Goal: Transaction & Acquisition: Purchase product/service

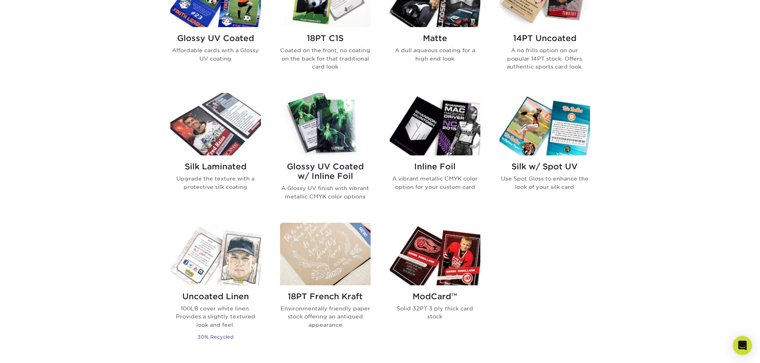
scroll to position [399, 0]
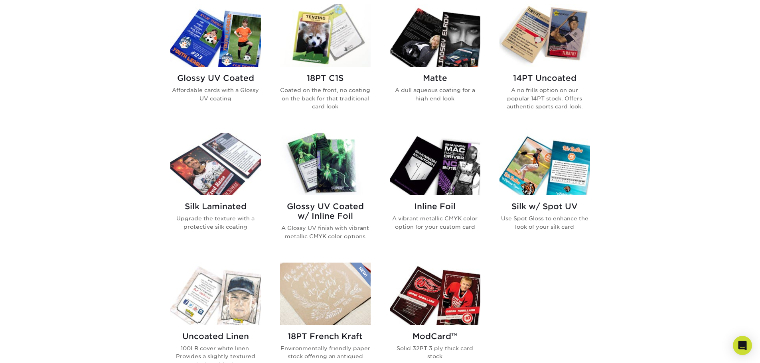
click at [542, 89] on p "A no frills option on our popular 14PT stock. Offers authentic sports card look." at bounding box center [545, 98] width 91 height 24
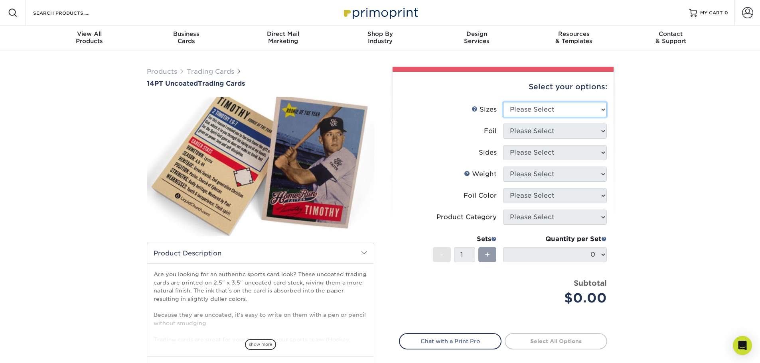
click at [582, 105] on select "Please Select 2.5" x 3.5"" at bounding box center [555, 109] width 104 height 15
select select "2.50x3.50"
click at [503, 102] on select "Please Select 2.5" x 3.5"" at bounding box center [555, 109] width 104 height 15
click at [538, 131] on select "Please Select Yes No" at bounding box center [555, 131] width 104 height 15
select select "0"
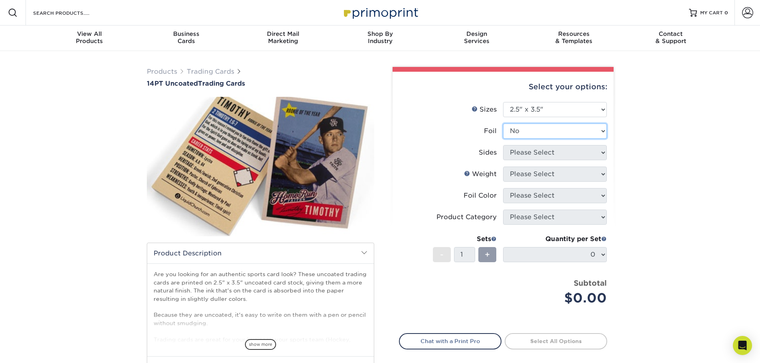
click at [503, 124] on select "Please Select Yes No" at bounding box center [555, 131] width 104 height 15
click at [536, 155] on select "Please Select Print Both Sides Print Front Only" at bounding box center [555, 152] width 104 height 15
click at [503, 145] on select "Please Select Print Both Sides Print Front Only" at bounding box center [555, 152] width 104 height 15
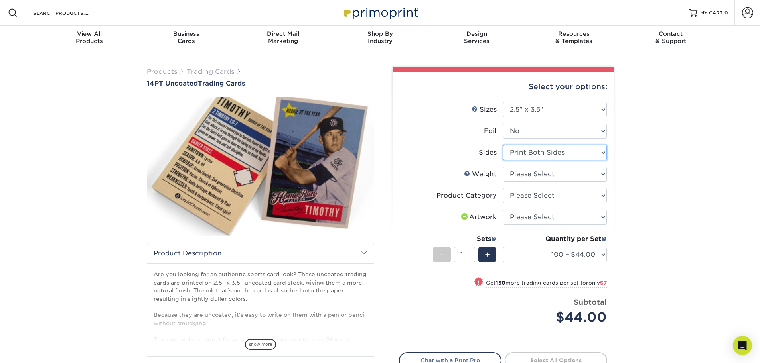
click at [553, 155] on select "Please Select Print Both Sides Print Front Only" at bounding box center [555, 152] width 104 height 15
click at [503, 145] on select "Please Select Print Both Sides Print Front Only" at bounding box center [555, 152] width 104 height 15
click at [557, 153] on select "Please Select Print Both Sides Print Front Only" at bounding box center [555, 152] width 104 height 15
select select "32d3c223-f82c-492b-b915-ba065a00862f"
click at [503, 145] on select "Please Select Print Both Sides Print Front Only" at bounding box center [555, 152] width 104 height 15
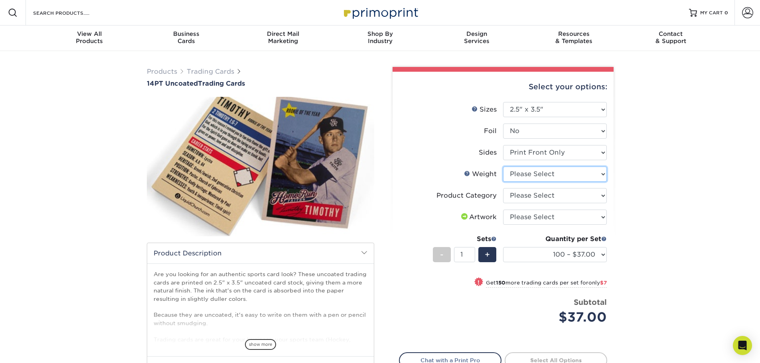
click at [590, 176] on select "Please Select 14PT Uncoated" at bounding box center [555, 174] width 104 height 15
select select "14PT Uncoated"
click at [503, 167] on select "Please Select 14PT Uncoated" at bounding box center [555, 174] width 104 height 15
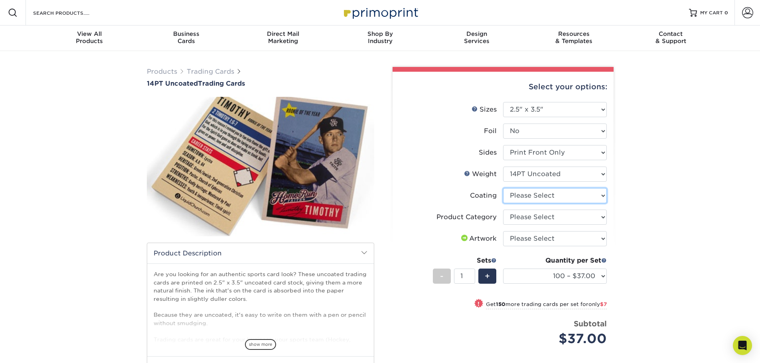
click at [566, 199] on select at bounding box center [555, 195] width 104 height 15
select select "3e7618de-abca-4bda-9f97-8b9129e913d8"
click at [503, 188] on select at bounding box center [555, 195] width 104 height 15
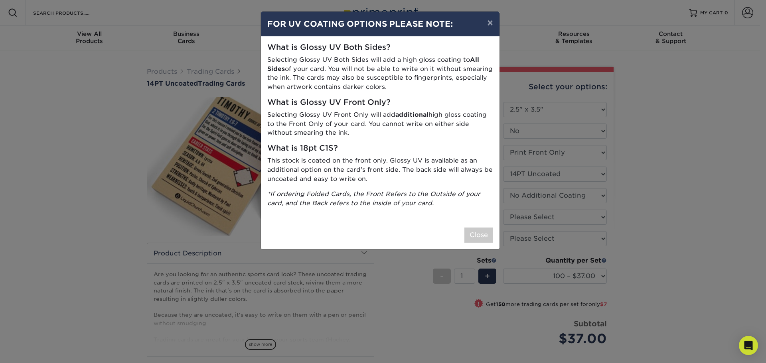
click at [368, 203] on icon "*If ordering Folded Cards, the Front Refers to the Outside of your card, and th…" at bounding box center [373, 198] width 213 height 17
click at [493, 24] on button "×" at bounding box center [490, 23] width 18 height 22
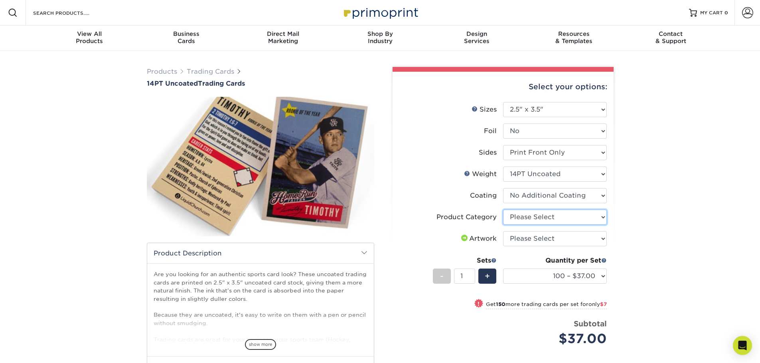
click at [528, 215] on select "Please Select Trading Cards" at bounding box center [555, 217] width 104 height 15
select select "c2f9bce9-36c2-409d-b101-c29d9d031e18"
click at [503, 210] on select "Please Select Trading Cards" at bounding box center [555, 217] width 104 height 15
click at [525, 237] on select "Please Select I will upload files I need a design - $100" at bounding box center [555, 238] width 104 height 15
click at [503, 231] on select "Please Select I will upload files I need a design - $100" at bounding box center [555, 238] width 104 height 15
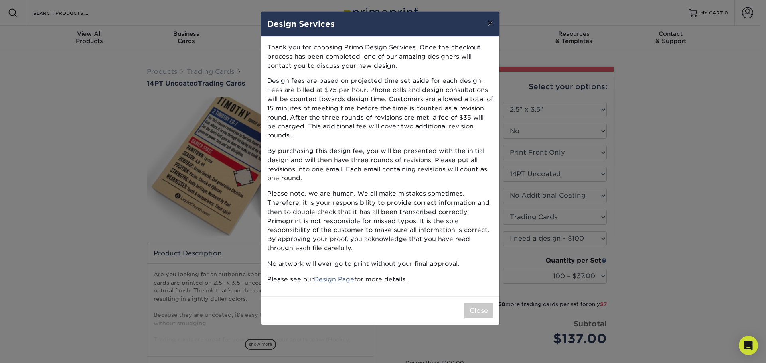
click at [490, 20] on button "×" at bounding box center [490, 23] width 18 height 22
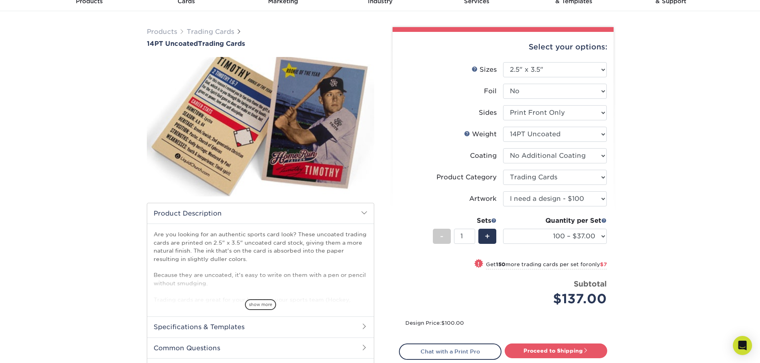
scroll to position [80, 0]
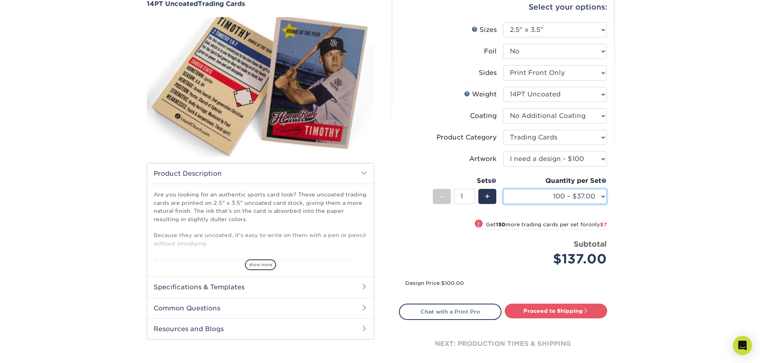
click at [601, 199] on select "100 – $37.00 250 – $44.00 500 – $47.00 1000 – $74.00 2500 – $145.00 5000 – $192…" at bounding box center [555, 196] width 104 height 15
click at [602, 197] on select "100 – $37.00 250 – $44.00 500 – $47.00 1000 – $74.00 2500 – $145.00 5000 – $192…" at bounding box center [555, 196] width 104 height 15
click at [649, 205] on div "Products Trading Cards 14PT Uncoated Trading Cards show more Templates" at bounding box center [380, 184] width 760 height 426
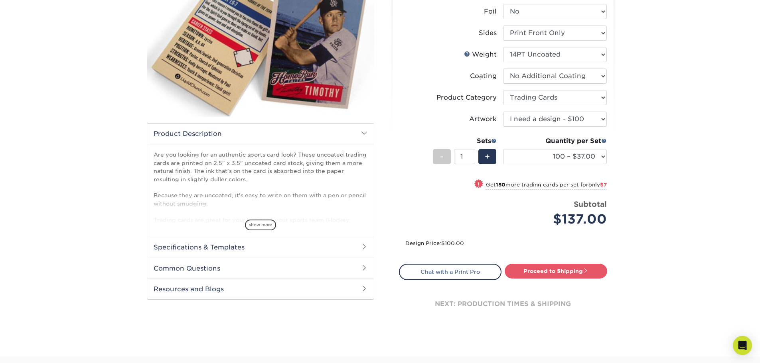
click at [285, 247] on h2 "Specifications & Templates" at bounding box center [260, 247] width 227 height 21
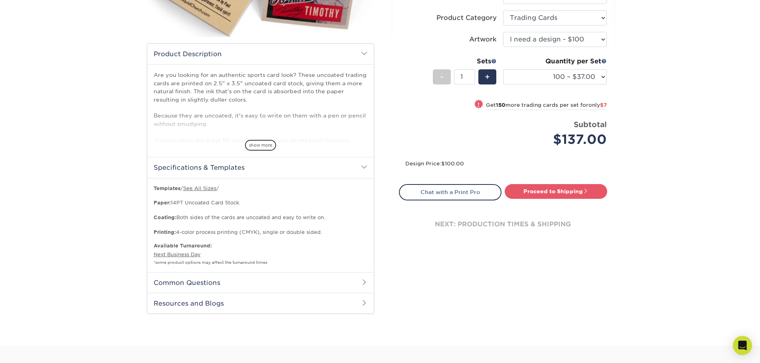
scroll to position [239, 0]
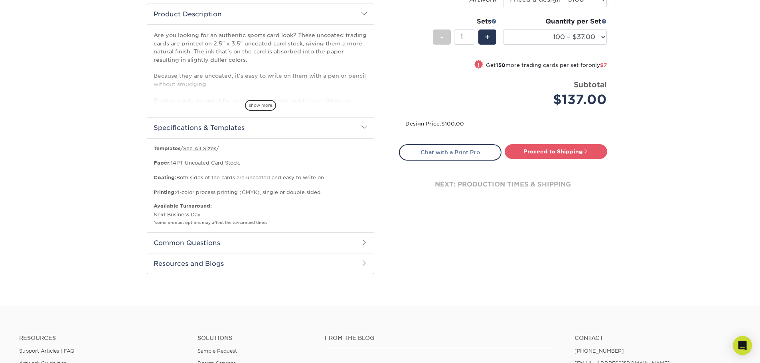
click at [182, 245] on h2 "Common Questions" at bounding box center [260, 243] width 227 height 21
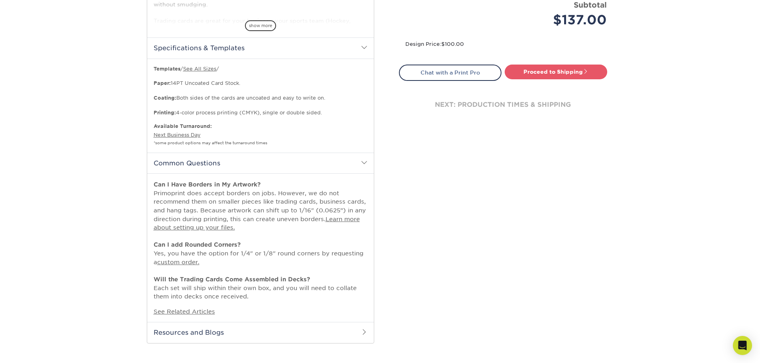
scroll to position [399, 0]
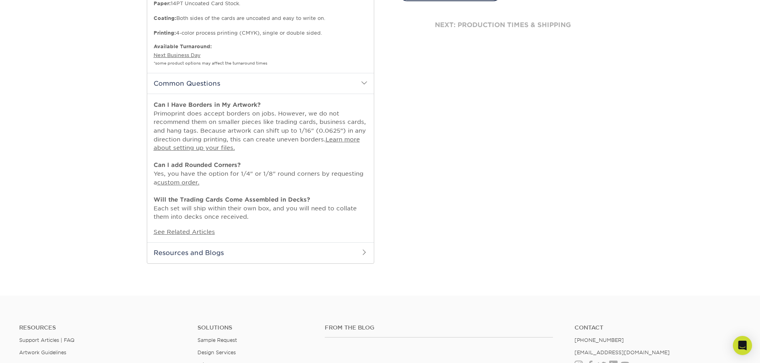
click at [254, 255] on h2 "Resources and Blogs" at bounding box center [260, 253] width 227 height 21
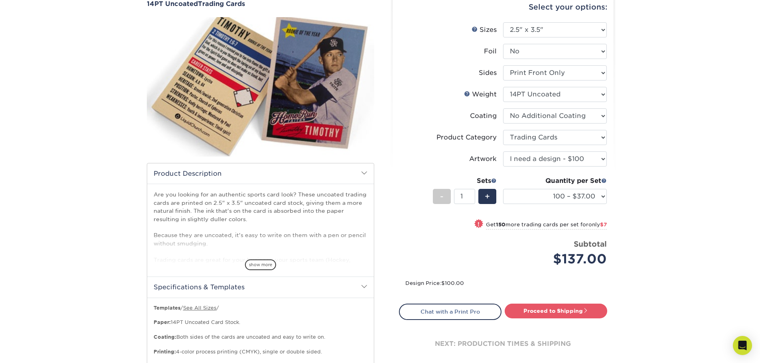
scroll to position [40, 0]
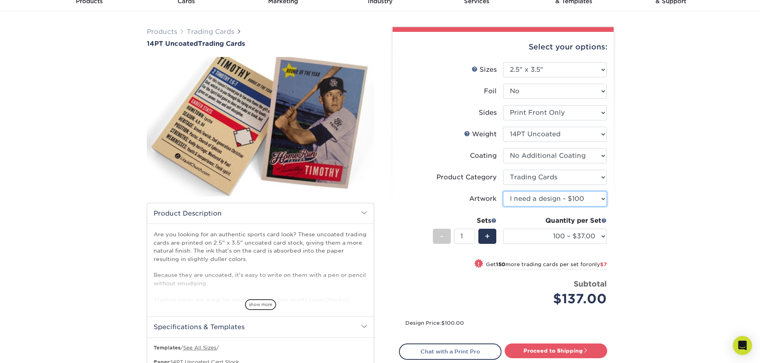
click at [554, 200] on select "Please Select I will upload files I need a design - $100" at bounding box center [555, 199] width 104 height 15
click at [503, 192] on select "Please Select I will upload files I need a design - $100" at bounding box center [555, 199] width 104 height 15
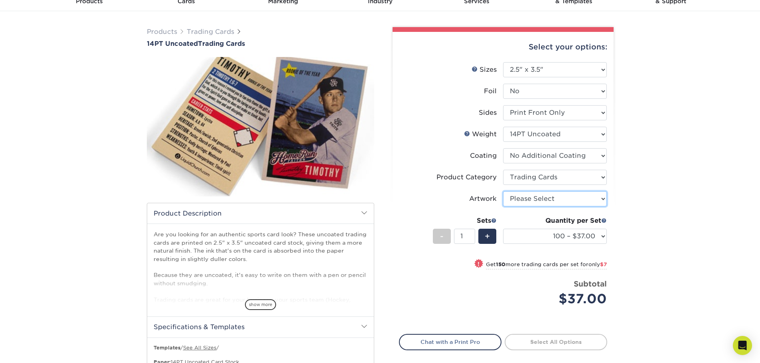
click at [547, 199] on select "Please Select I will upload files I need a design - $100" at bounding box center [555, 199] width 104 height 15
select select "upload"
click at [503, 192] on select "Please Select I will upload files I need a design - $100" at bounding box center [555, 199] width 104 height 15
click at [539, 199] on select "Please Select I will upload files I need a design - $100" at bounding box center [555, 199] width 104 height 15
click at [503, 192] on select "Please Select I will upload files I need a design - $100" at bounding box center [555, 199] width 104 height 15
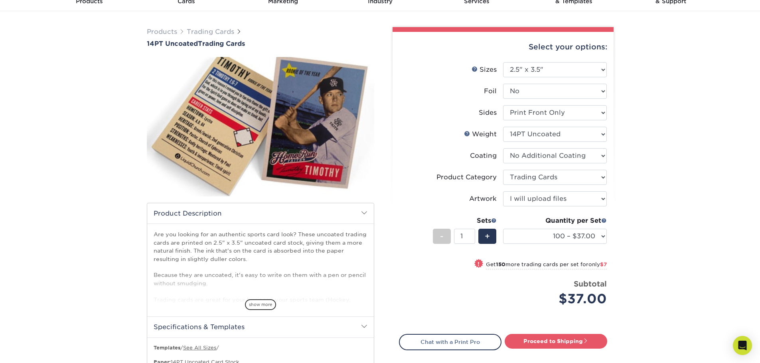
click at [416, 292] on div "Price per set $37.00" at bounding box center [451, 294] width 104 height 30
click at [604, 220] on span at bounding box center [604, 221] width 6 height 6
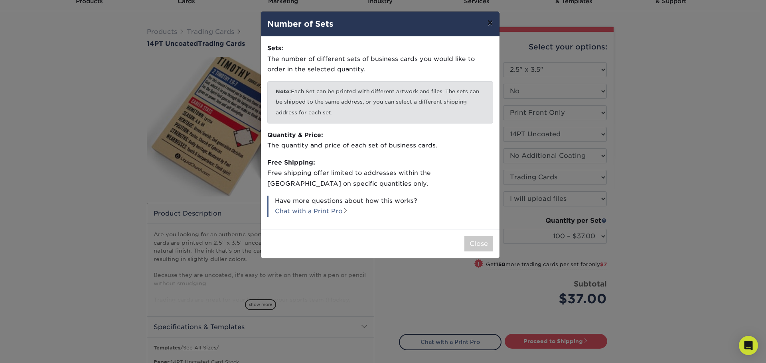
click at [490, 24] on button "×" at bounding box center [490, 23] width 18 height 22
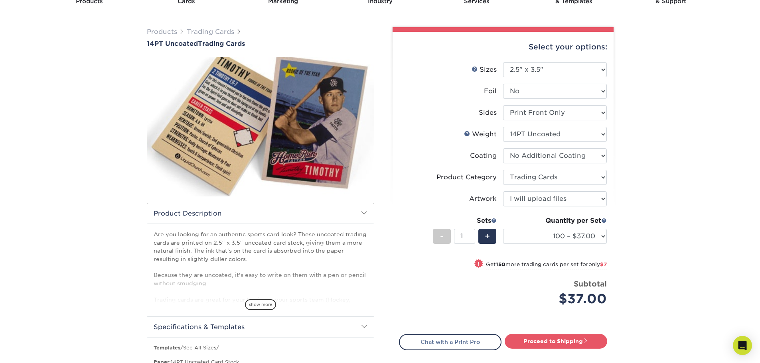
scroll to position [80, 0]
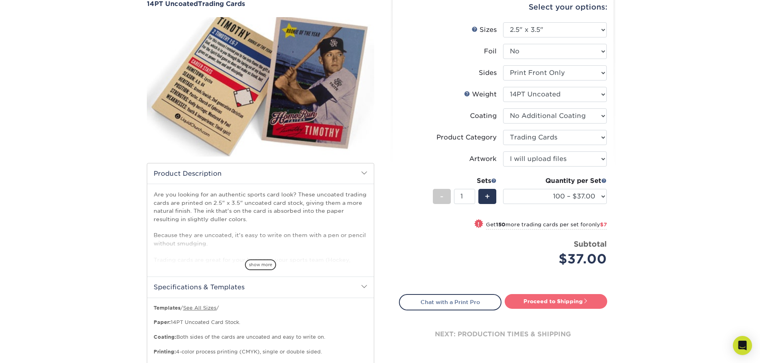
click at [531, 301] on link "Proceed to Shipping" at bounding box center [556, 301] width 103 height 14
type input "Set 1"
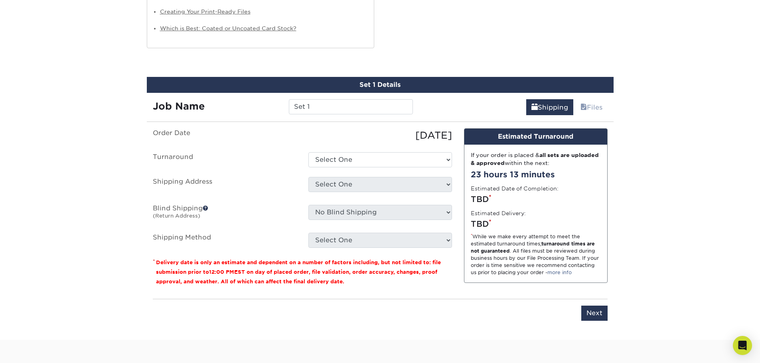
scroll to position [774, 0]
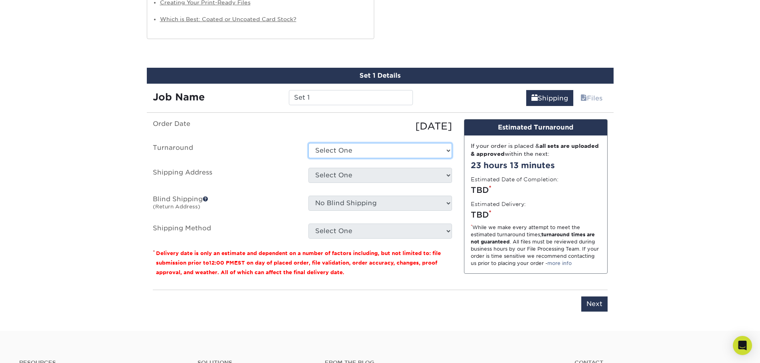
click at [383, 150] on select "Select One 2-4 Business Days 2 Day Next Business Day" at bounding box center [380, 150] width 144 height 15
select select "41ab8800-1887-4177-b7aa-d764ee521636"
click at [308, 143] on select "Select One 2-4 Business Days 2 Day Next Business Day" at bounding box center [380, 150] width 144 height 15
click at [314, 175] on select "Select One + Add New Address - Login" at bounding box center [380, 175] width 144 height 15
click at [314, 174] on select "Select One + Add New Address - Login" at bounding box center [380, 175] width 144 height 15
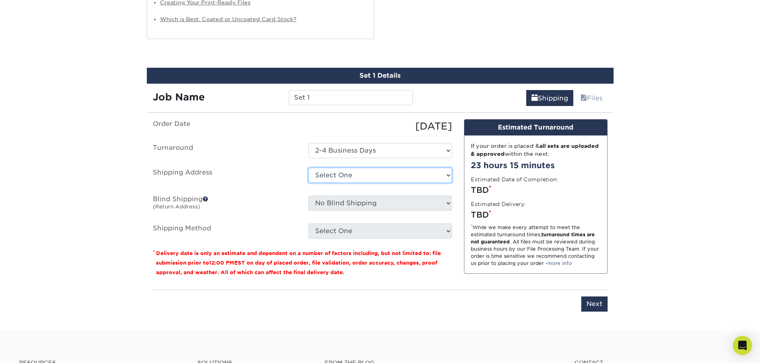
click at [314, 174] on select "Select One + Add New Address - Login" at bounding box center [380, 175] width 144 height 15
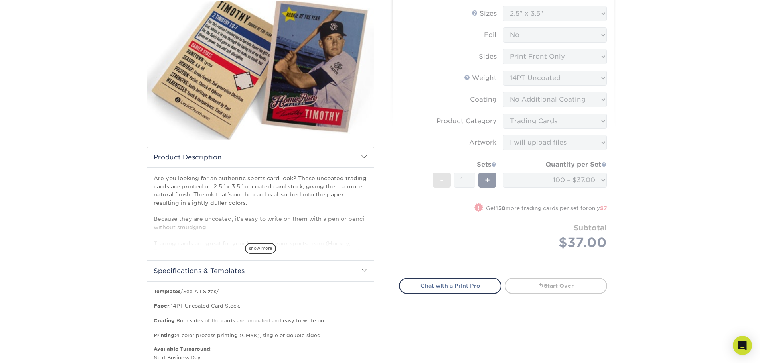
scroll to position [0, 0]
